Goal: Transaction & Acquisition: Purchase product/service

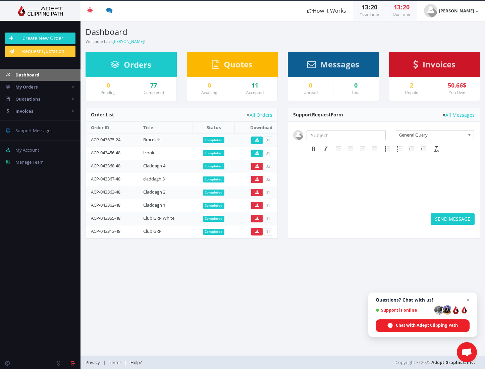
click at [458, 84] on div "50.66$" at bounding box center [457, 85] width 35 height 7
click at [429, 65] on span "Invoices" at bounding box center [439, 64] width 33 height 11
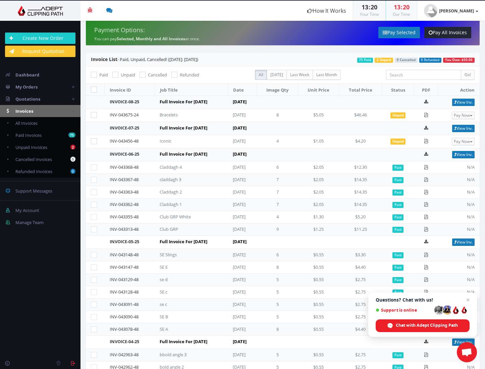
click at [93, 142] on icon at bounding box center [94, 141] width 6 height 6
click at [93, 142] on input"] "checkbox" at bounding box center [95, 141] width 4 height 4
checkbox input"] "true"
click at [95, 113] on icon at bounding box center [94, 115] width 6 height 6
click at [95, 113] on input"] "checkbox" at bounding box center [95, 115] width 4 height 4
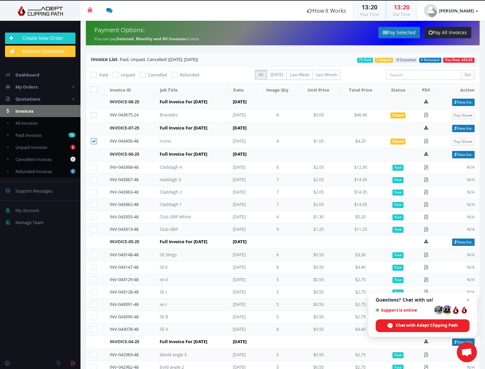
checkbox input"] "true"
click at [470, 115] on span "button" at bounding box center [471, 115] width 3 height 1
click at [443, 31] on link "Pay All Invoices" at bounding box center [447, 32] width 47 height 11
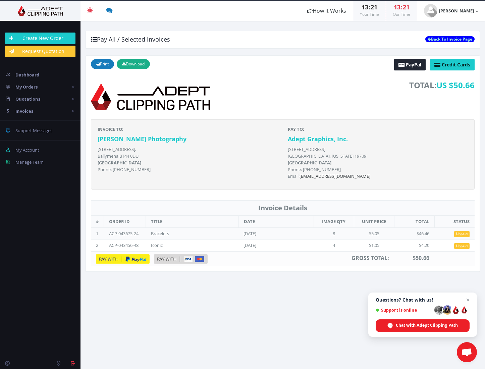
click at [138, 258] on img at bounding box center [123, 258] width 54 height 9
click at [450, 40] on link "Back To Invoice Page" at bounding box center [449, 39] width 49 height 6
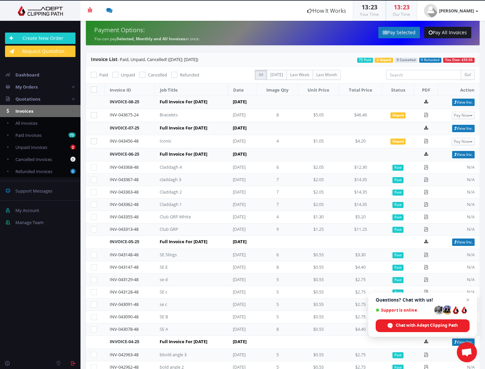
click at [440, 35] on link "Pay All Invoices" at bounding box center [447, 32] width 47 height 11
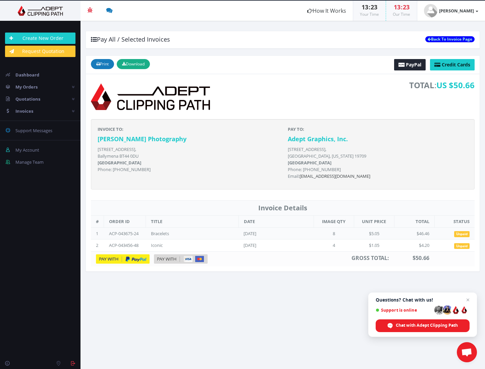
click at [165, 259] on img at bounding box center [181, 258] width 54 height 9
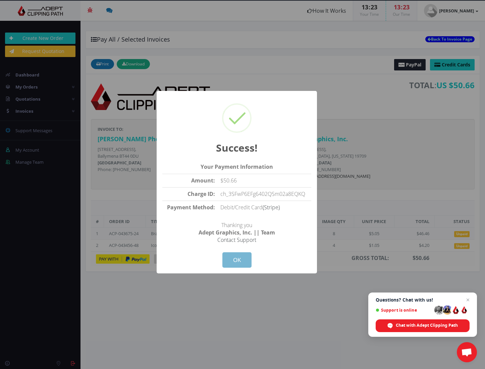
click at [233, 261] on button "OK" at bounding box center [236, 259] width 29 height 15
